Goal: Information Seeking & Learning: Check status

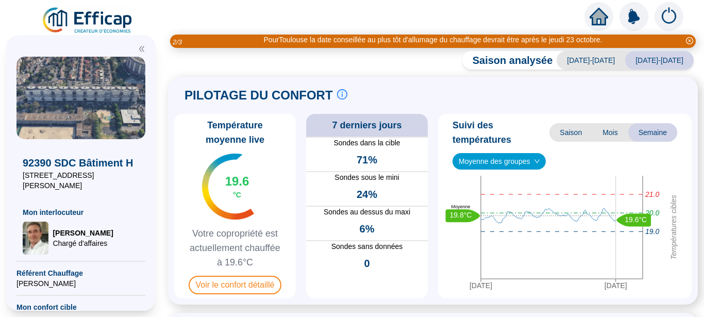
scroll to position [130, 0]
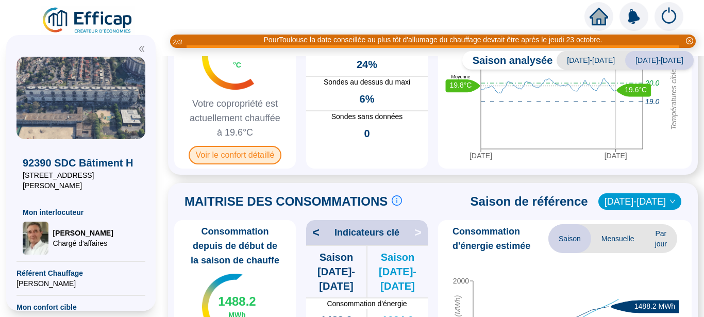
click at [251, 152] on span "Voir le confort détaillé" at bounding box center [235, 155] width 93 height 19
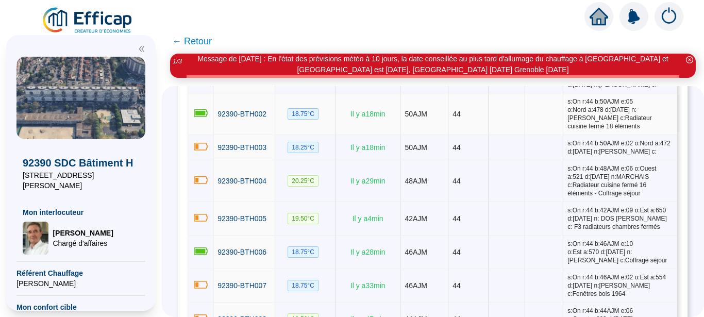
scroll to position [455, 0]
click at [247, 111] on span "92390-BTH002" at bounding box center [241, 113] width 49 height 8
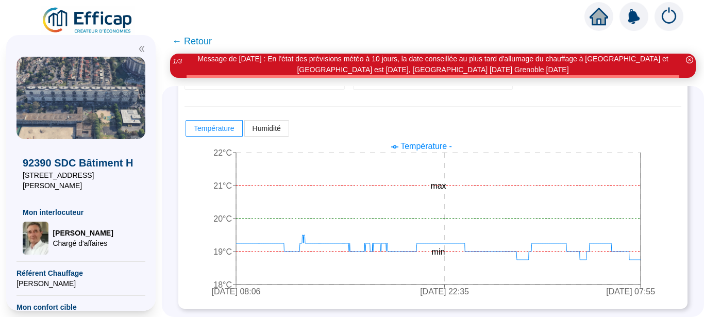
scroll to position [267, 0]
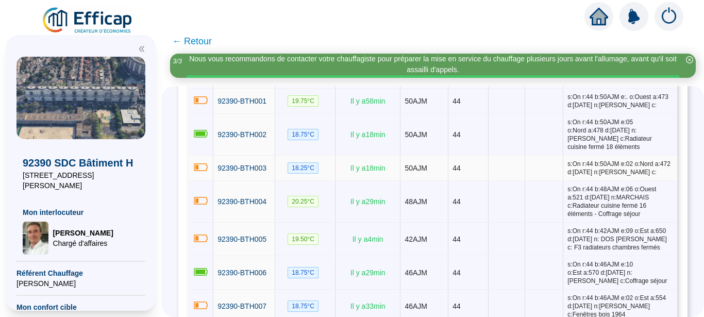
scroll to position [455, 0]
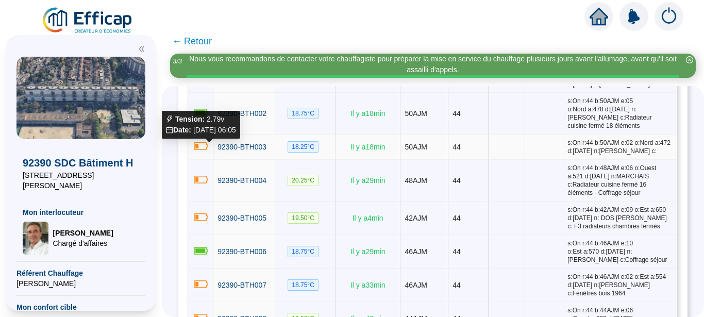
click at [209, 150] on icon at bounding box center [201, 146] width 16 height 11
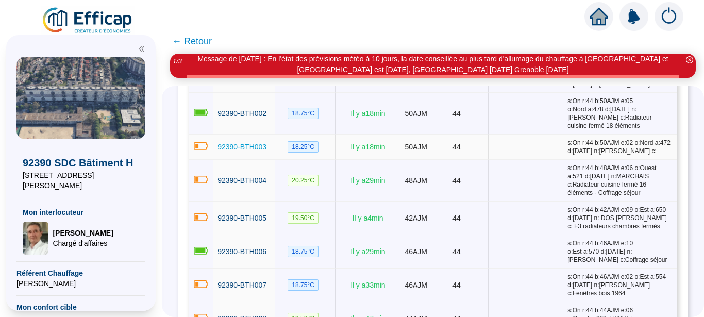
click at [234, 151] on span "92390-BTH003" at bounding box center [241, 147] width 49 height 8
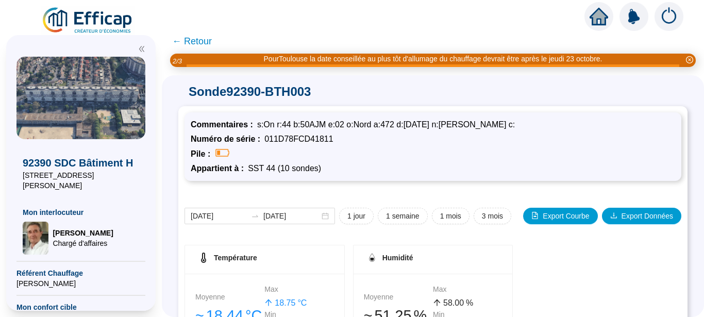
click at [182, 40] on span "← Retour" at bounding box center [192, 41] width 40 height 14
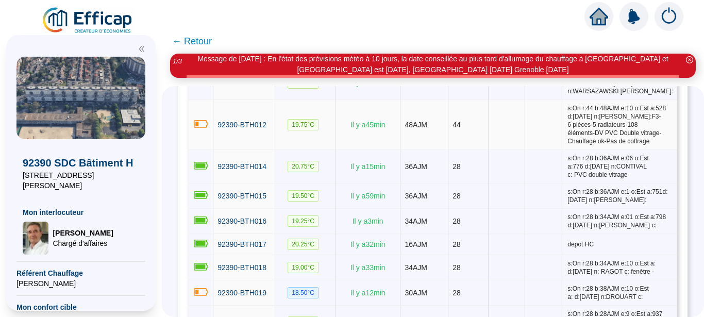
scroll to position [714, 0]
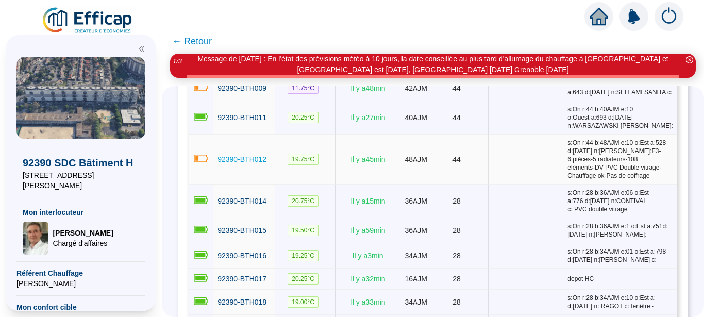
click at [258, 163] on span "92390-BTH012" at bounding box center [241, 159] width 49 height 8
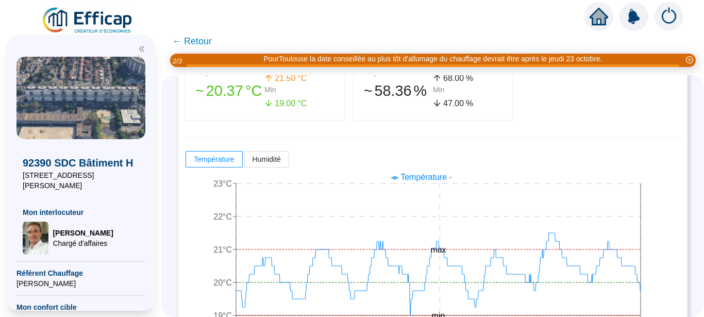
scroll to position [267, 0]
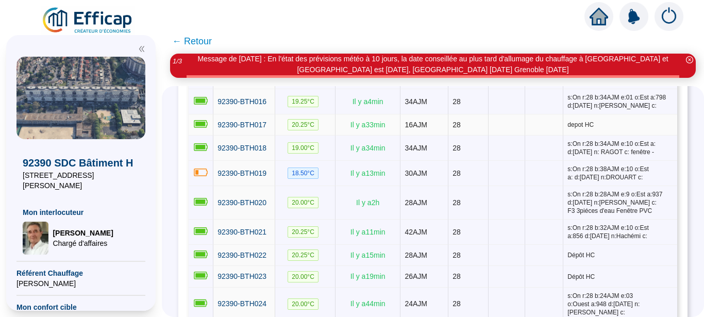
scroll to position [779, 0]
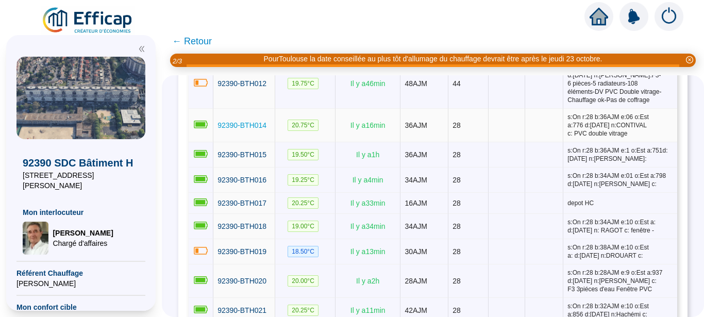
click at [238, 129] on span "92390-BTH014" at bounding box center [241, 125] width 49 height 8
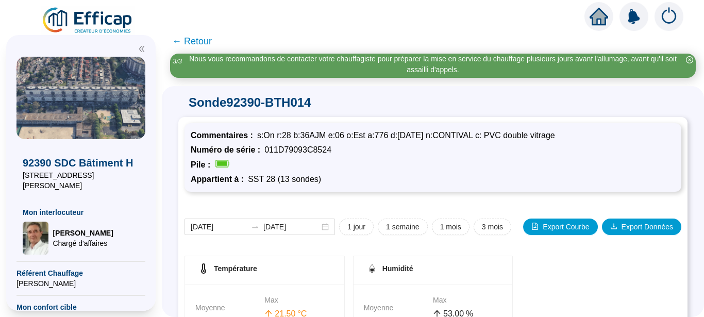
click at [183, 42] on span "← Retour" at bounding box center [192, 41] width 40 height 14
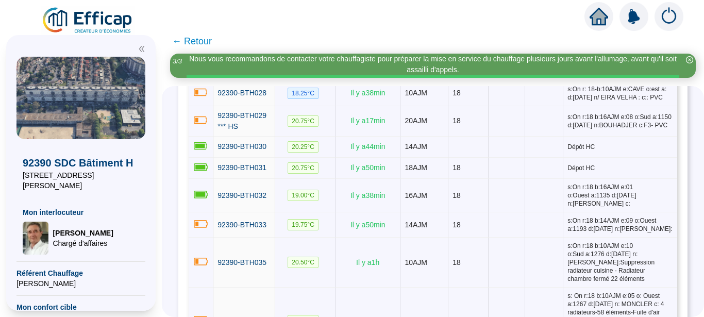
scroll to position [1104, 0]
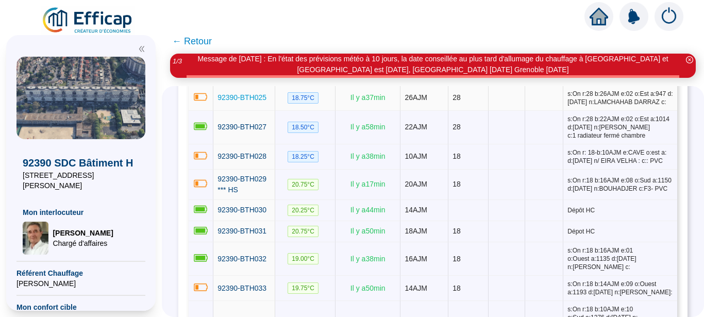
click at [249, 102] on span "92390-BTH025" at bounding box center [241, 97] width 49 height 8
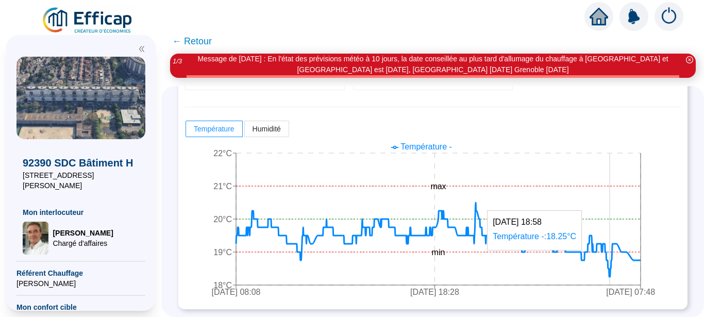
scroll to position [255, 0]
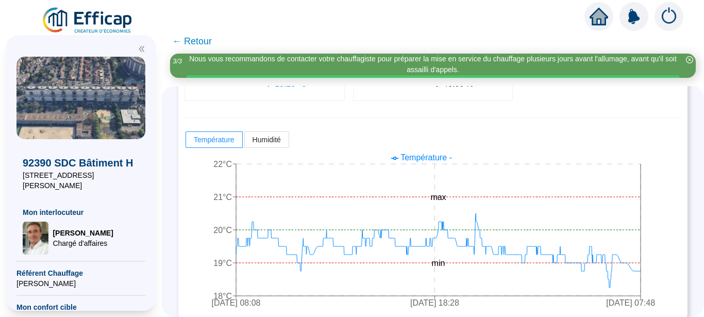
click at [186, 41] on span "← Retour" at bounding box center [192, 41] width 40 height 14
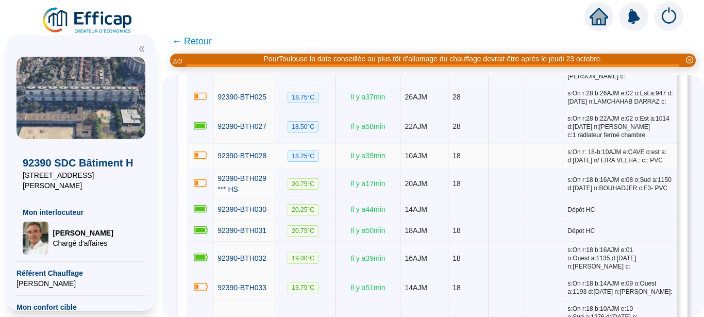
scroll to position [1029, 0]
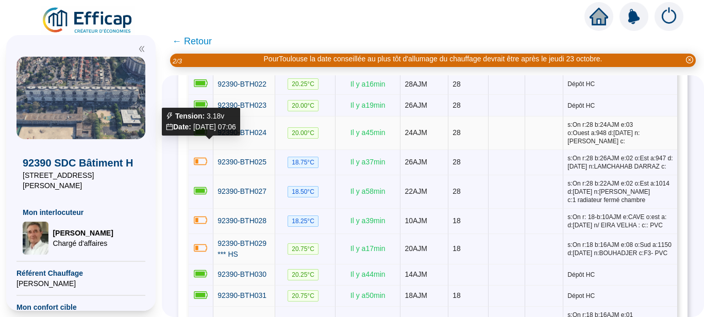
click at [212, 149] on td at bounding box center [201, 132] width 25 height 33
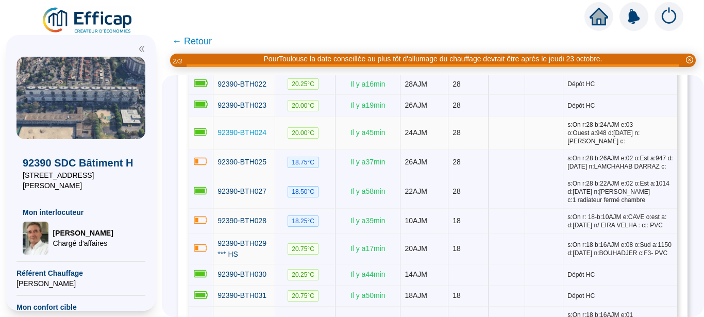
click at [250, 137] on span "92390-BTH024" at bounding box center [241, 132] width 49 height 8
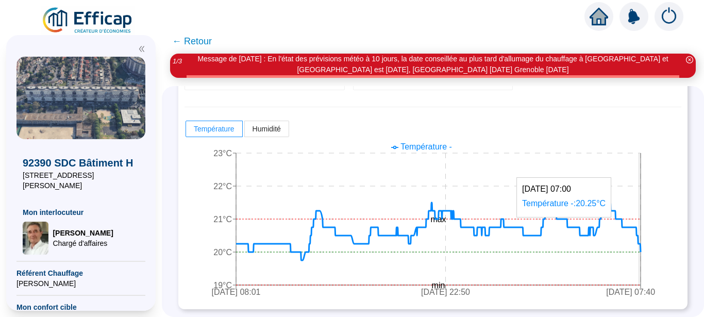
scroll to position [255, 0]
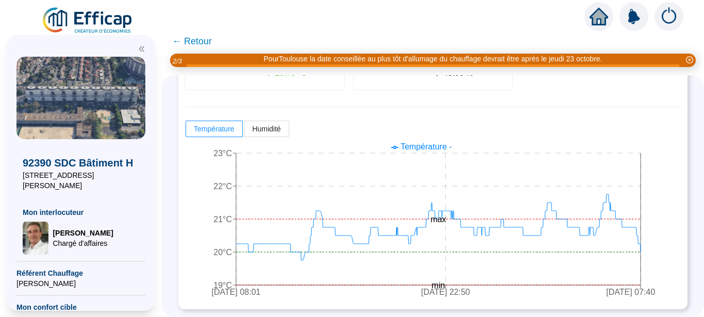
click at [181, 42] on span "← Retour" at bounding box center [192, 41] width 40 height 14
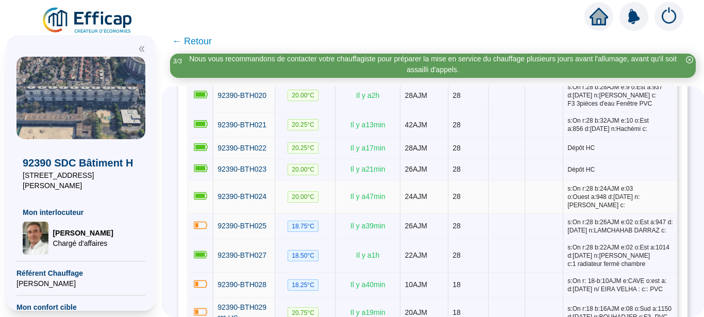
scroll to position [974, 0]
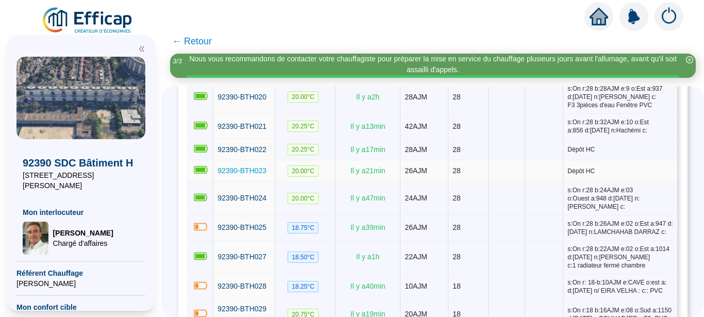
click at [256, 175] on span "92390-BTH023" at bounding box center [241, 170] width 49 height 8
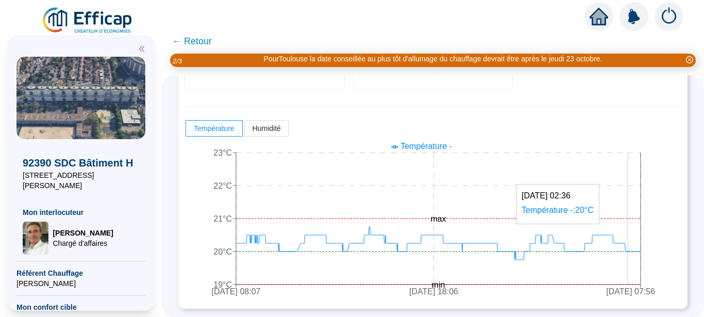
scroll to position [255, 0]
